Goal: Task Accomplishment & Management: Manage account settings

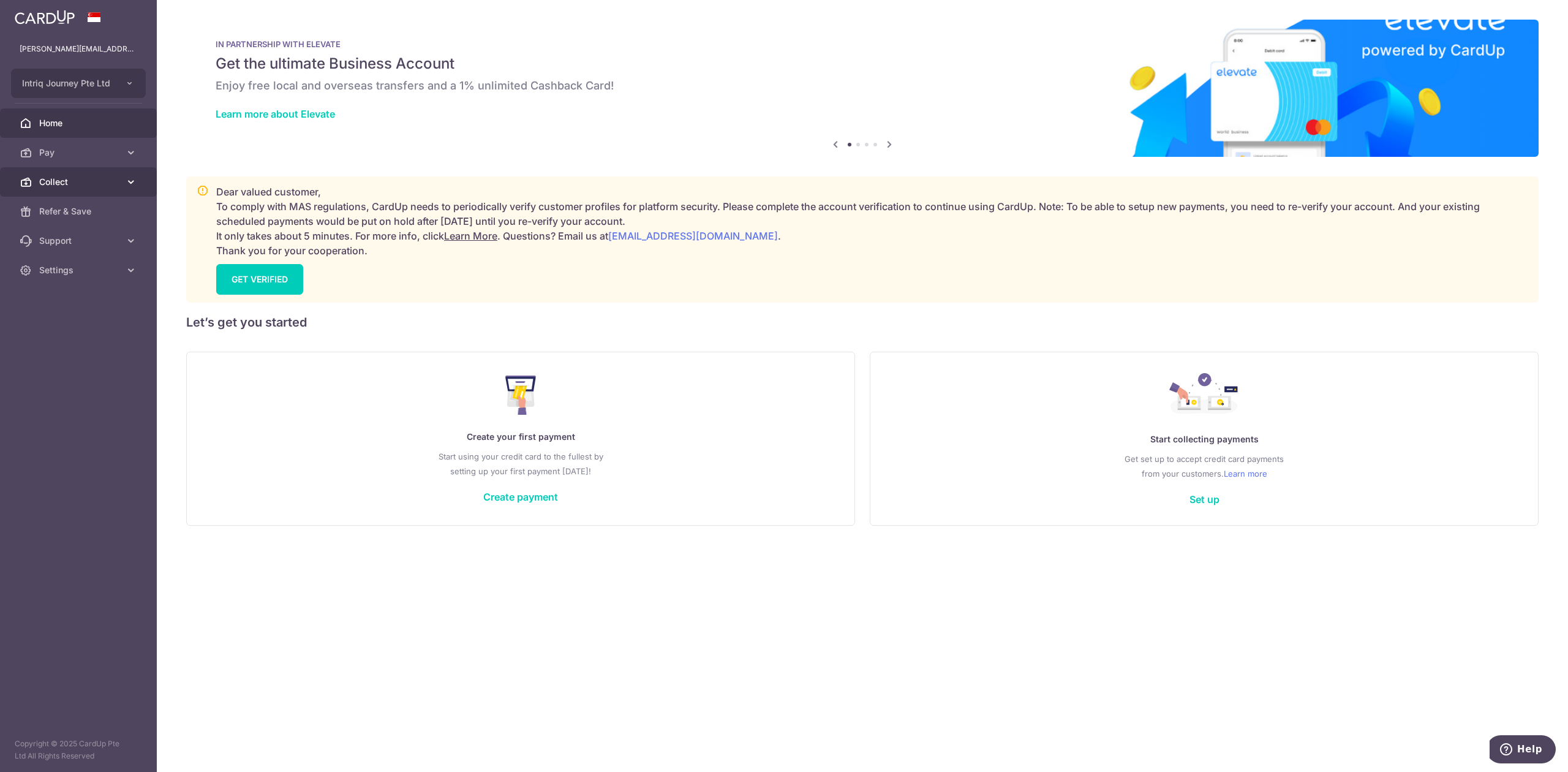
click at [35, 191] on link "Collect" at bounding box center [79, 181] width 157 height 30
click at [48, 209] on span "Dashboard" at bounding box center [80, 211] width 81 height 12
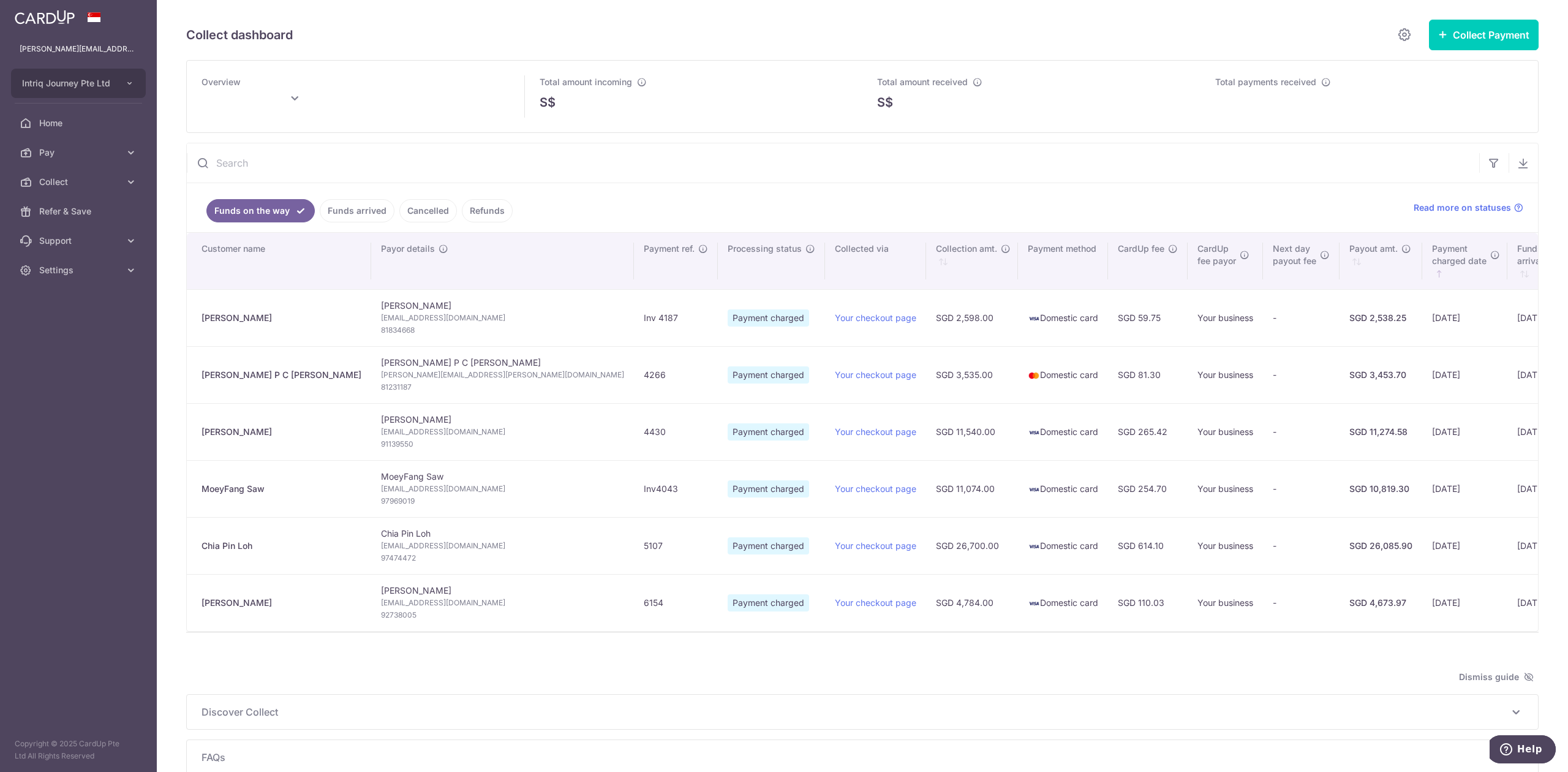
type input "[DATE]"
